Goal: Check status: Check status

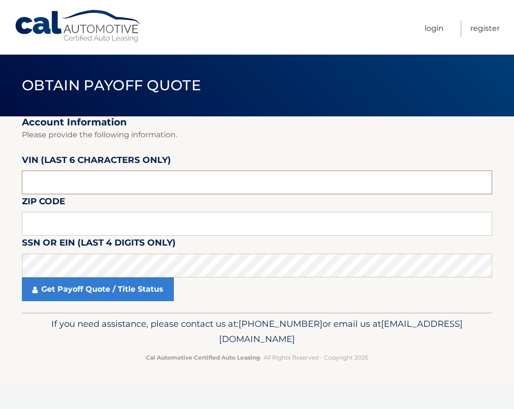
drag, startPoint x: 132, startPoint y: 194, endPoint x: 24, endPoint y: 197, distance: 108.3
click at [24, 194] on input "text" at bounding box center [257, 182] width 470 height 24
type input "578633"
drag, startPoint x: 70, startPoint y: 238, endPoint x: -11, endPoint y: 243, distance: 81.3
click at [0, 243] on html "Cal Automotive Menu Login Register Obtain Payoff Quote 578633" at bounding box center [257, 204] width 514 height 409
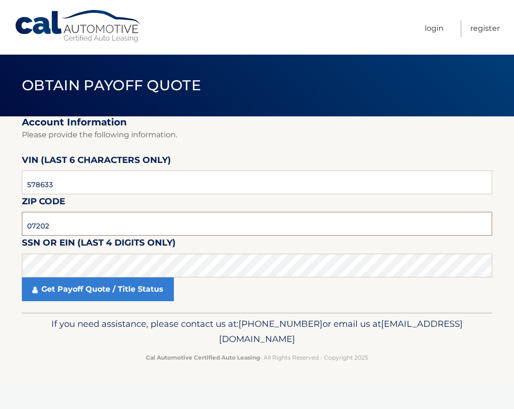
type input "07202"
click at [165, 253] on label "SSN or EIN (last 4 digits only)" at bounding box center [99, 244] width 154 height 18
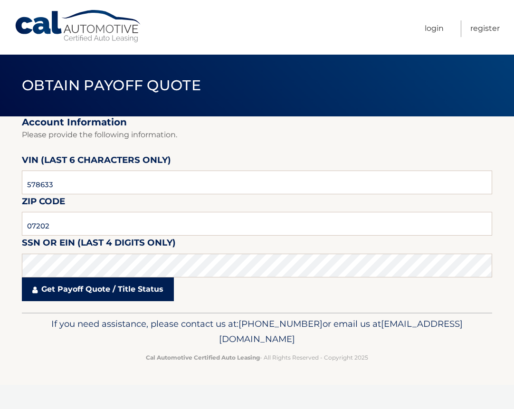
click at [105, 301] on link "Get Payoff Quote / Title Status" at bounding box center [98, 289] width 152 height 24
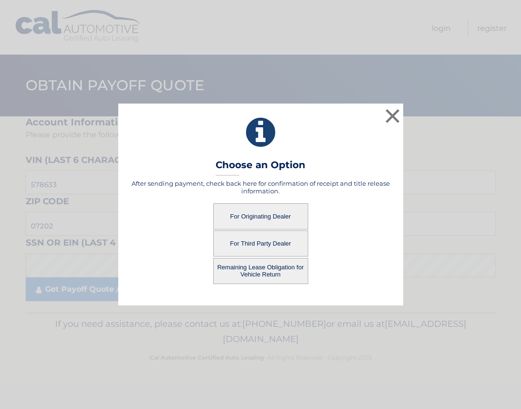
click at [254, 217] on button "For Originating Dealer" at bounding box center [260, 216] width 95 height 26
